Goal: Transaction & Acquisition: Purchase product/service

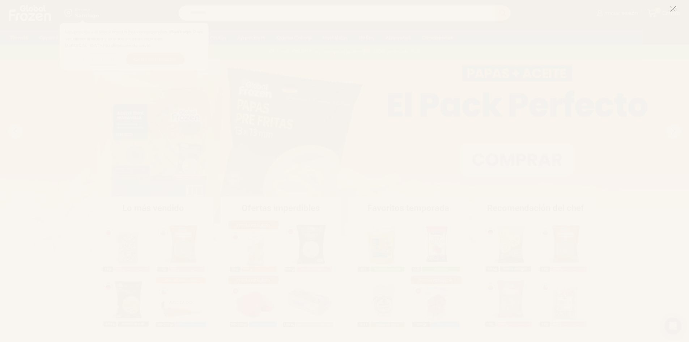
click at [674, 8] on icon at bounding box center [673, 8] width 7 height 7
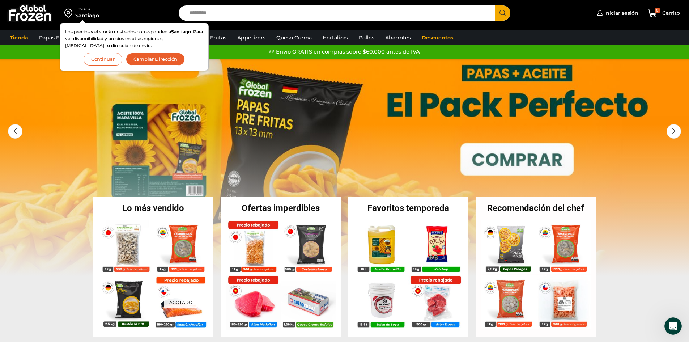
click at [242, 13] on input "Search input" at bounding box center [339, 12] width 306 height 15
type input "*******"
click at [495, 5] on button "Search" at bounding box center [502, 12] width 15 height 15
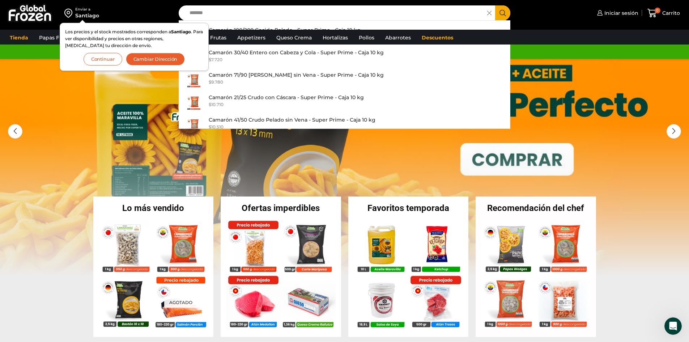
click at [109, 58] on button "Continuar" at bounding box center [103, 59] width 39 height 13
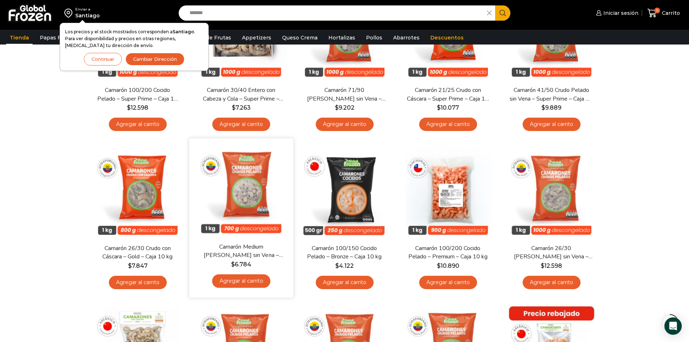
scroll to position [145, 0]
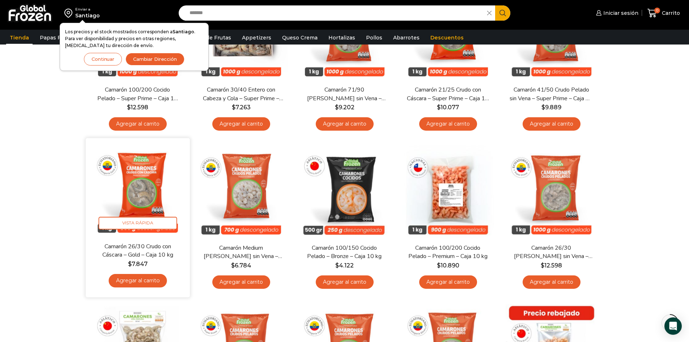
click at [144, 178] on img at bounding box center [137, 190] width 93 height 93
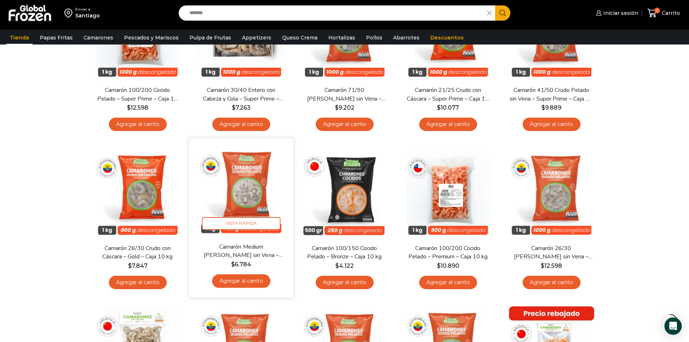
scroll to position [145, 0]
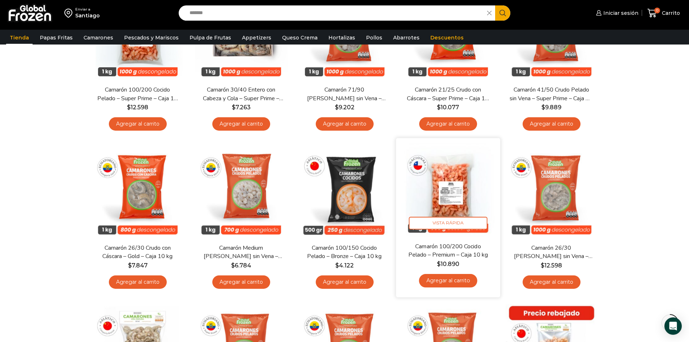
click at [465, 181] on img at bounding box center [447, 190] width 93 height 93
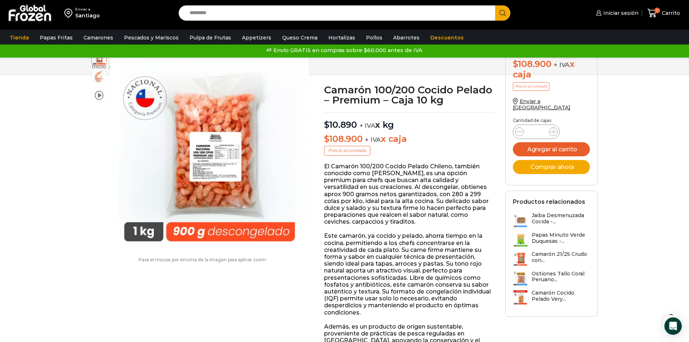
scroll to position [0, 0]
